Goal: Find specific page/section: Find specific page/section

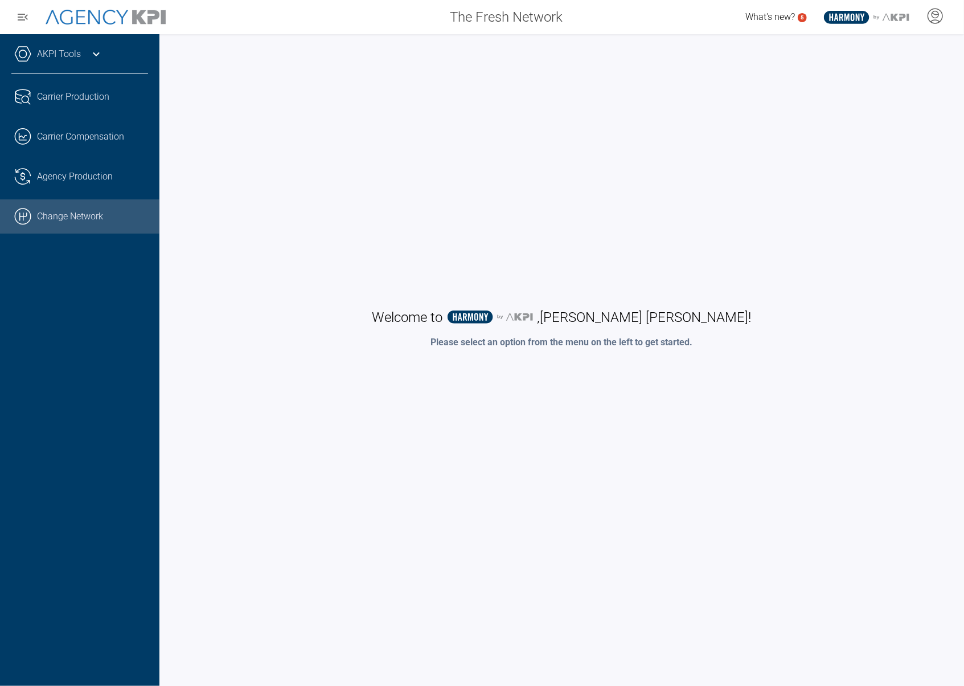
click at [113, 210] on link ".cls-1{fill:none;stroke:#000;stroke-linecap:round;stroke-linejoin:round;stroke-…" at bounding box center [79, 216] width 159 height 34
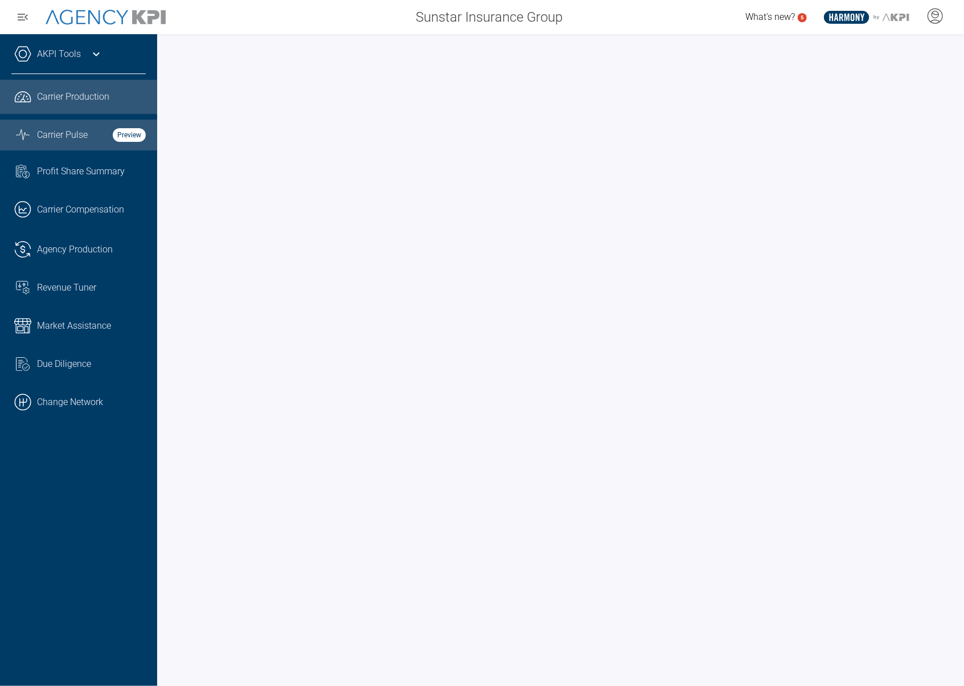
click at [76, 137] on span "Carrier Pulse" at bounding box center [62, 135] width 51 height 14
